Goal: Find specific page/section

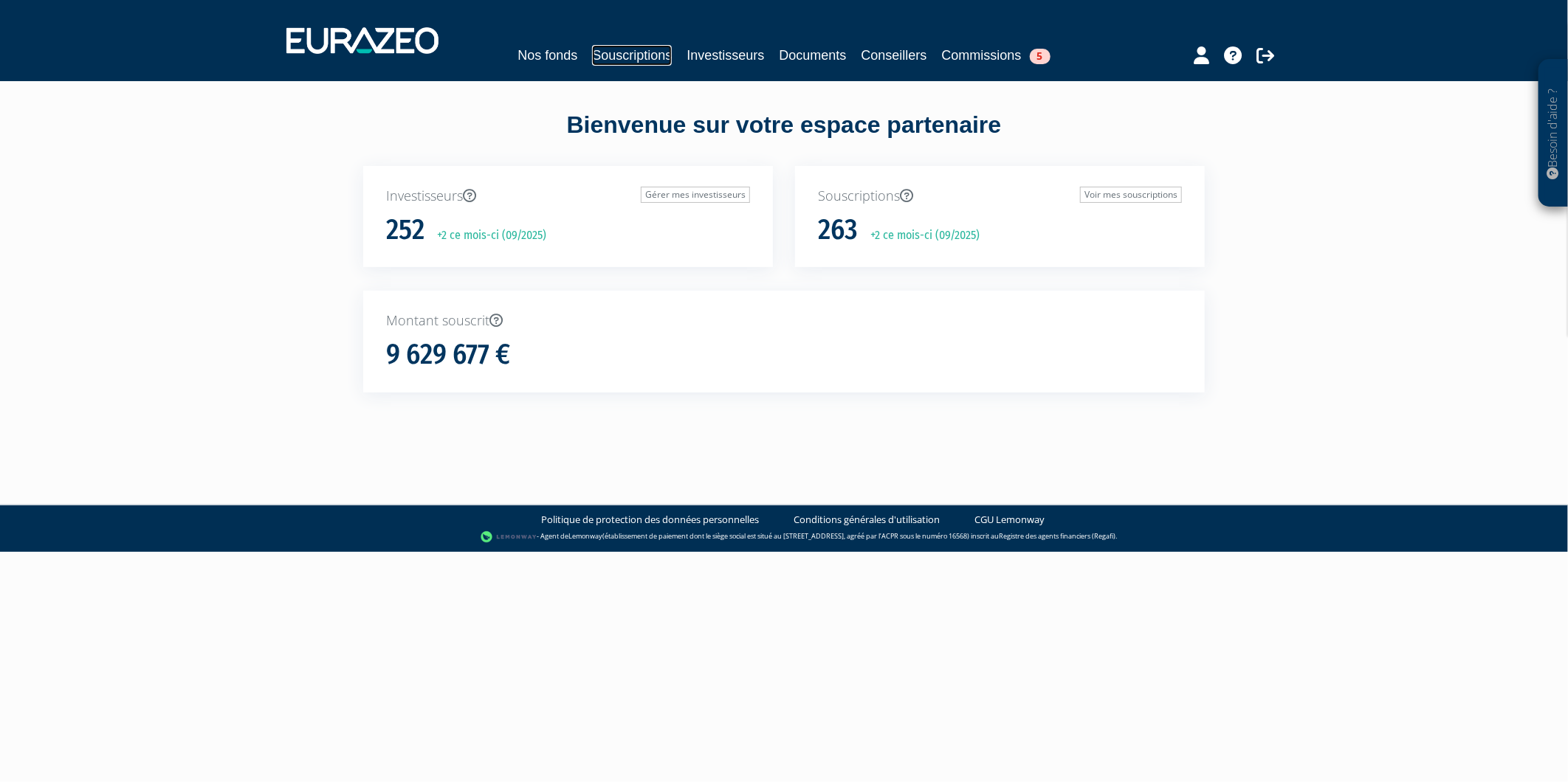
click at [646, 64] on link "Souscriptions" at bounding box center [631, 54] width 80 height 20
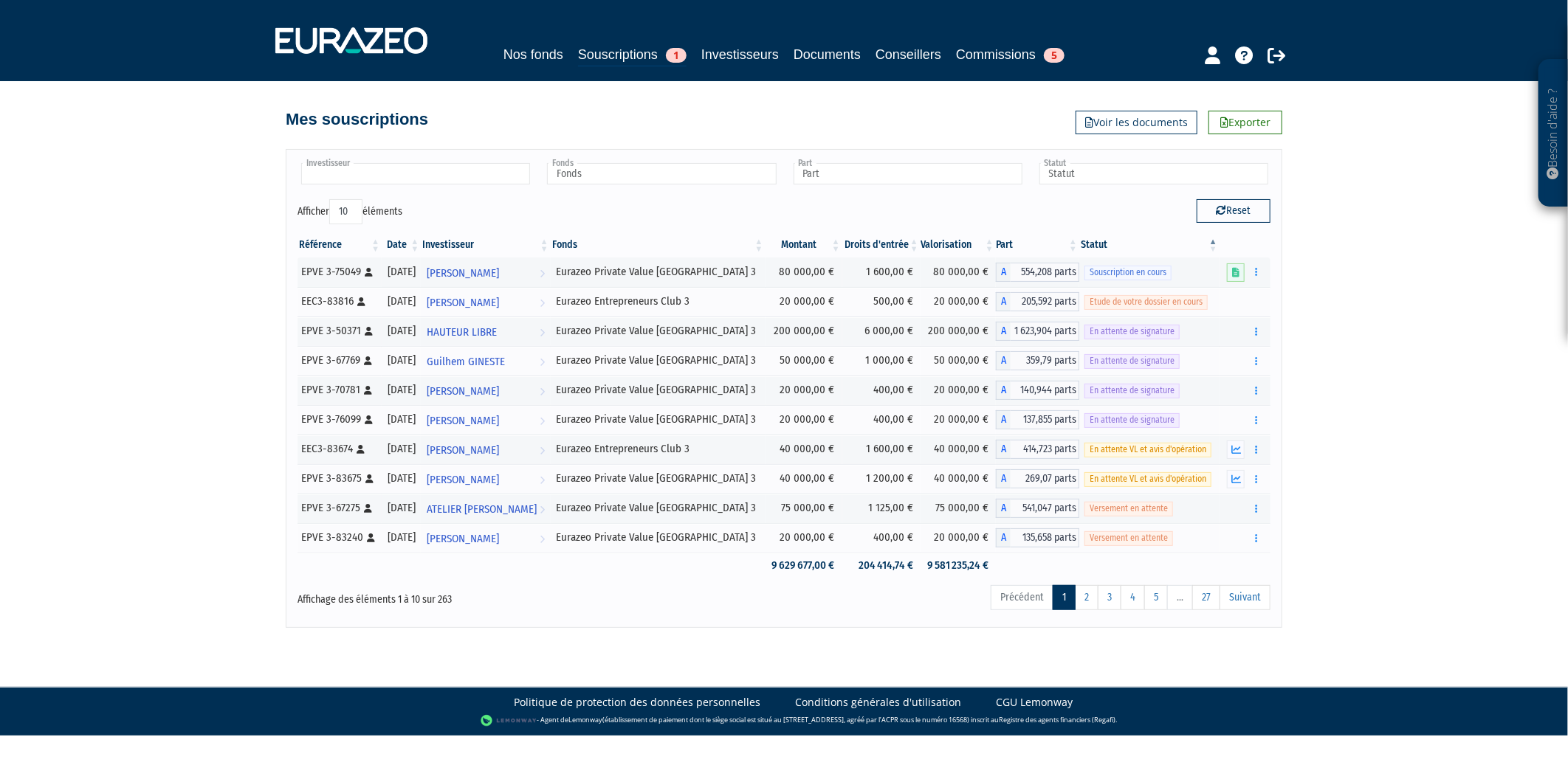
click at [480, 182] on input "text" at bounding box center [416, 174] width 229 height 21
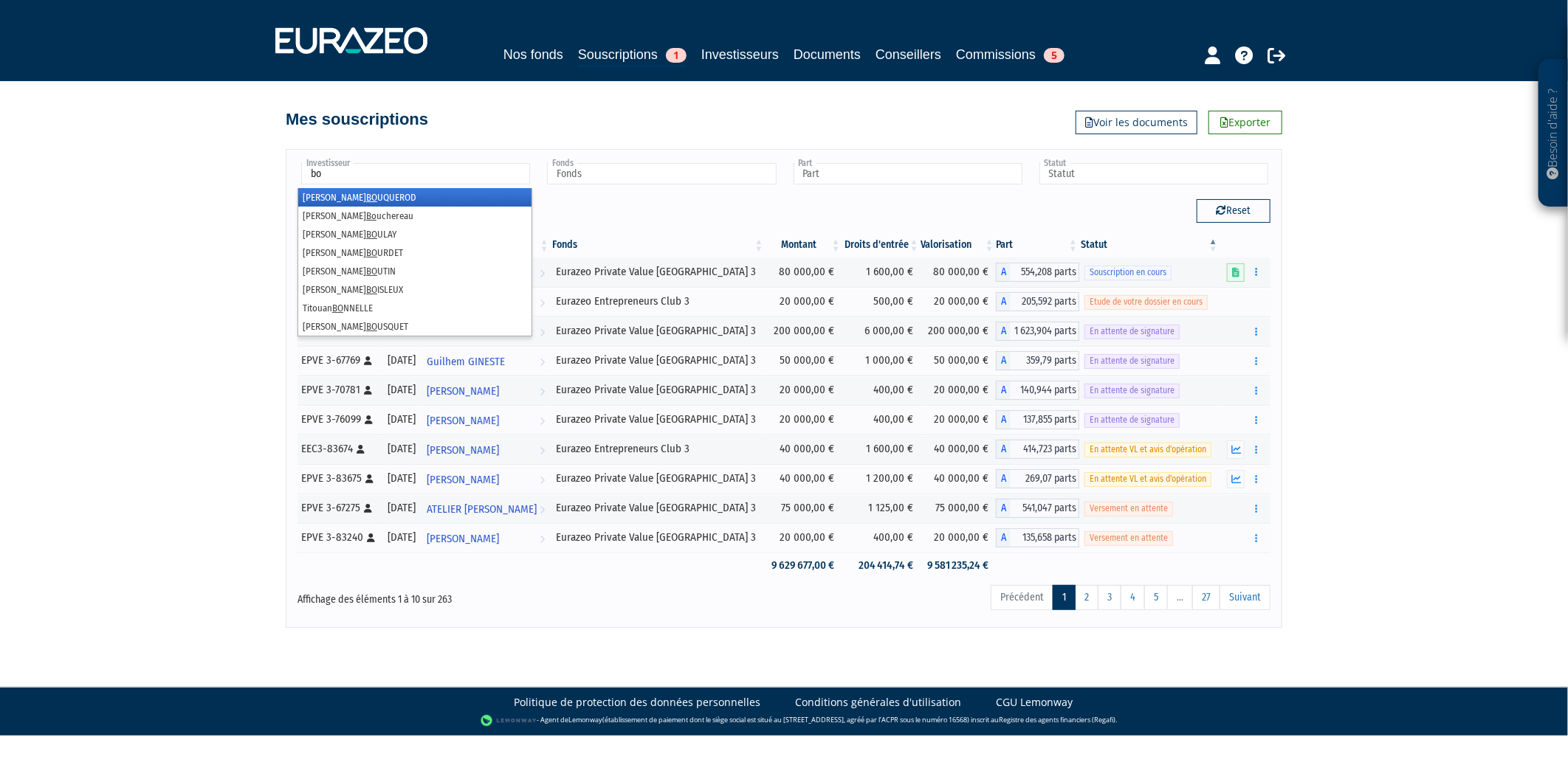
type input "bon"
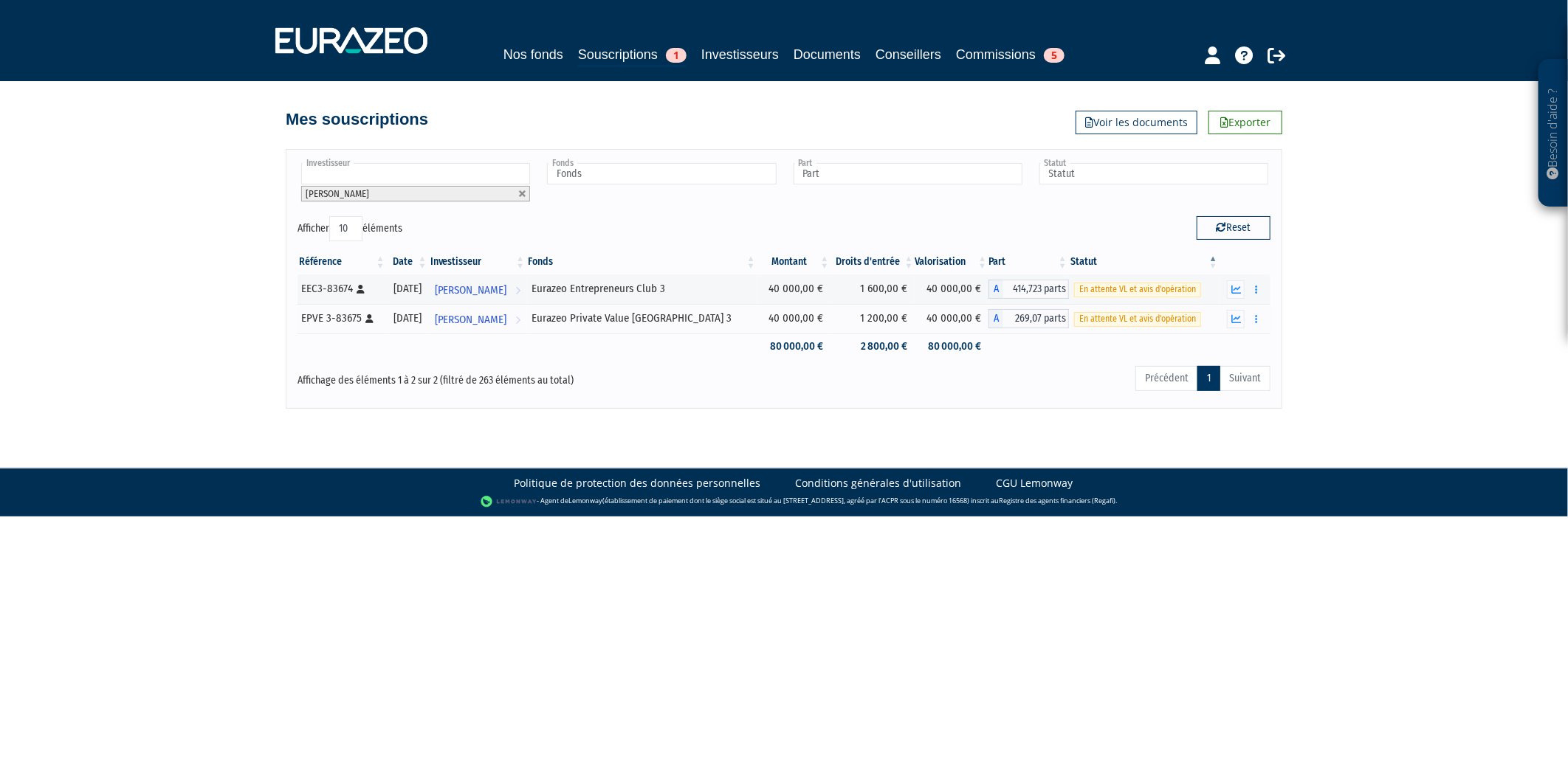
click at [451, 174] on input "text" at bounding box center [416, 174] width 229 height 21
type input "michard"
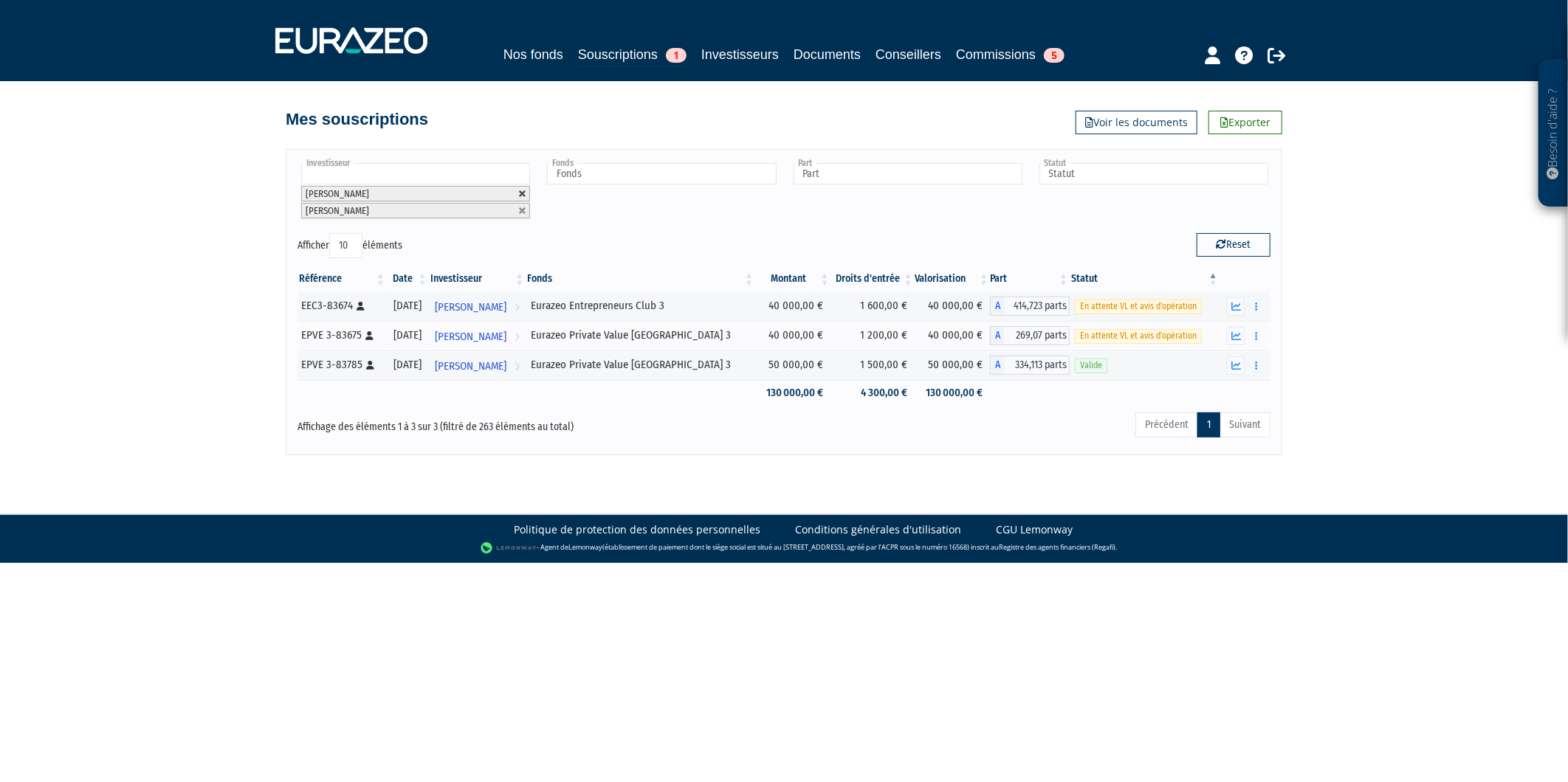
click at [523, 196] on link at bounding box center [522, 194] width 9 height 9
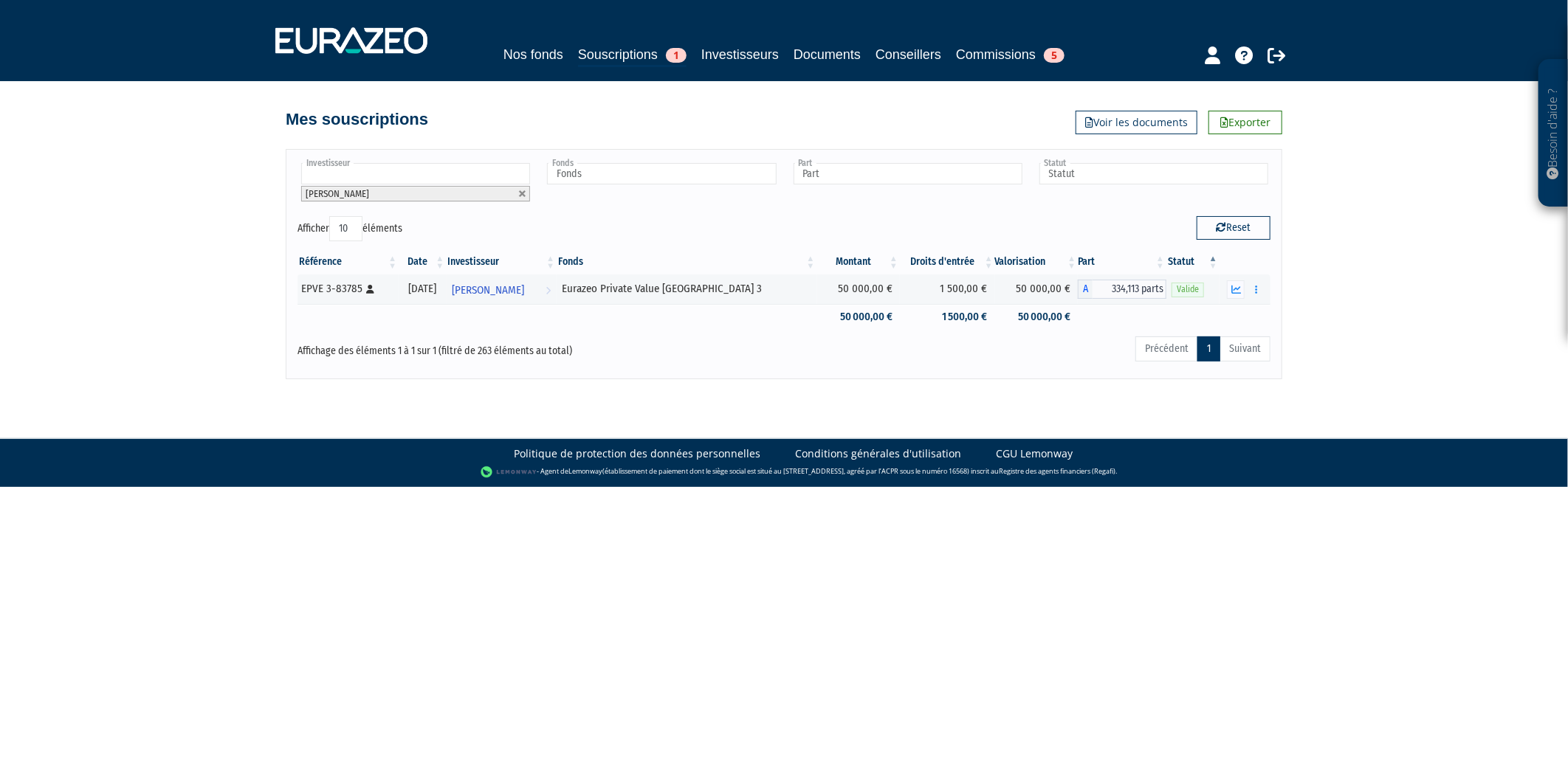
click at [523, 196] on link at bounding box center [522, 194] width 9 height 9
